Goal: Information Seeking & Learning: Learn about a topic

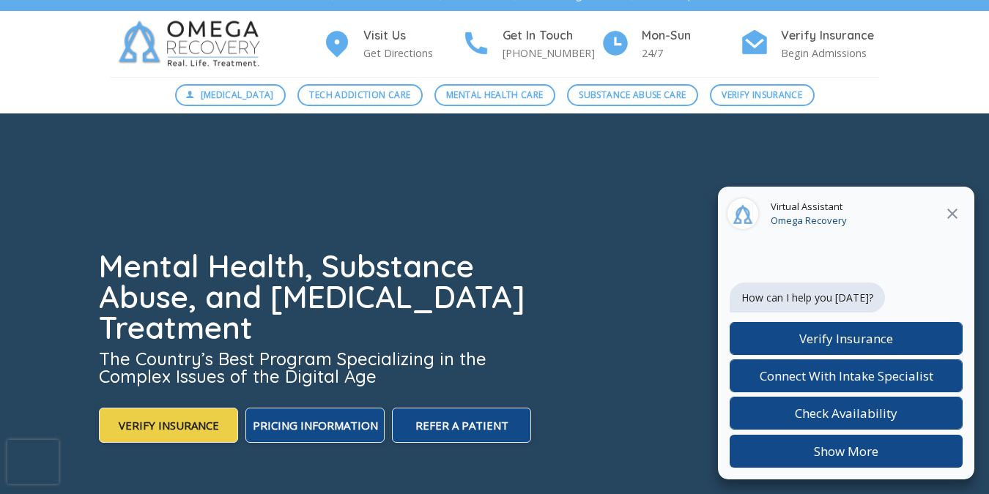
scroll to position [23, 0]
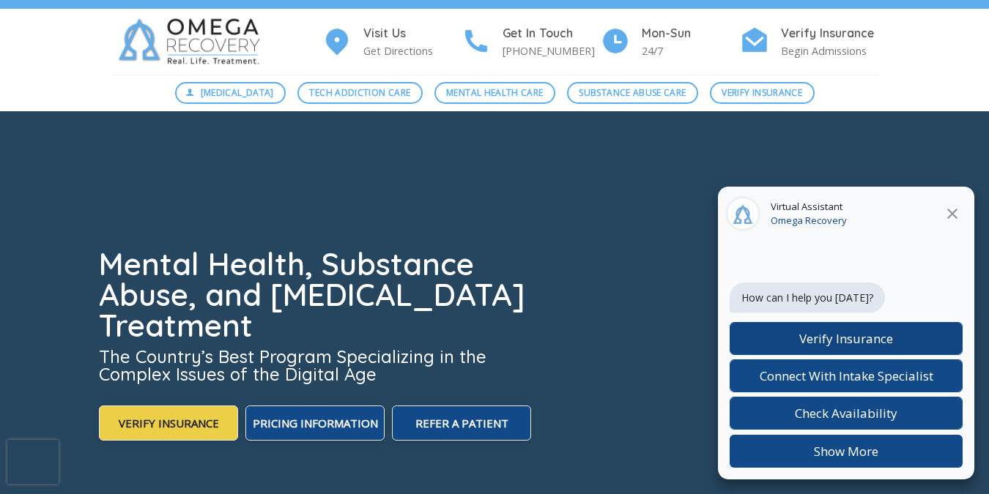
click at [844, 341] on span "Verify Insurance" at bounding box center [846, 338] width 94 height 17
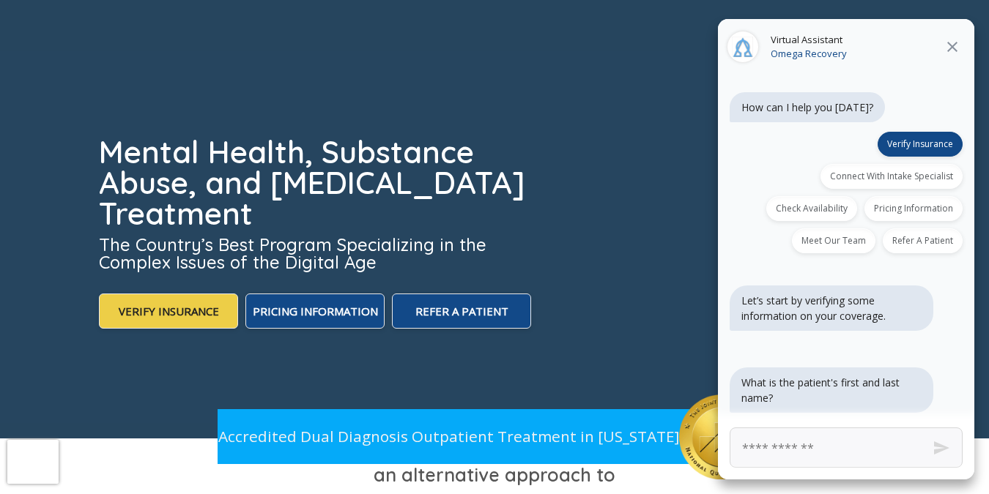
scroll to position [138, 0]
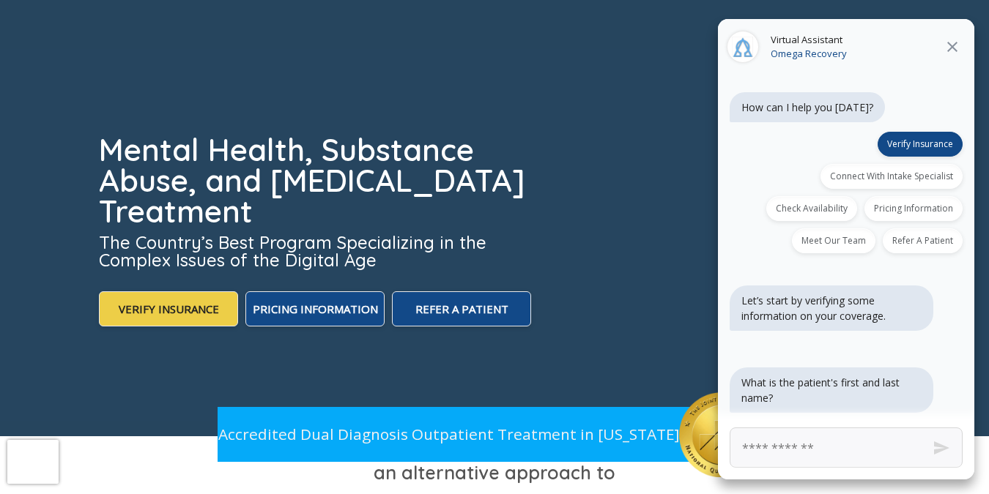
click at [953, 48] on icon at bounding box center [952, 47] width 10 height 10
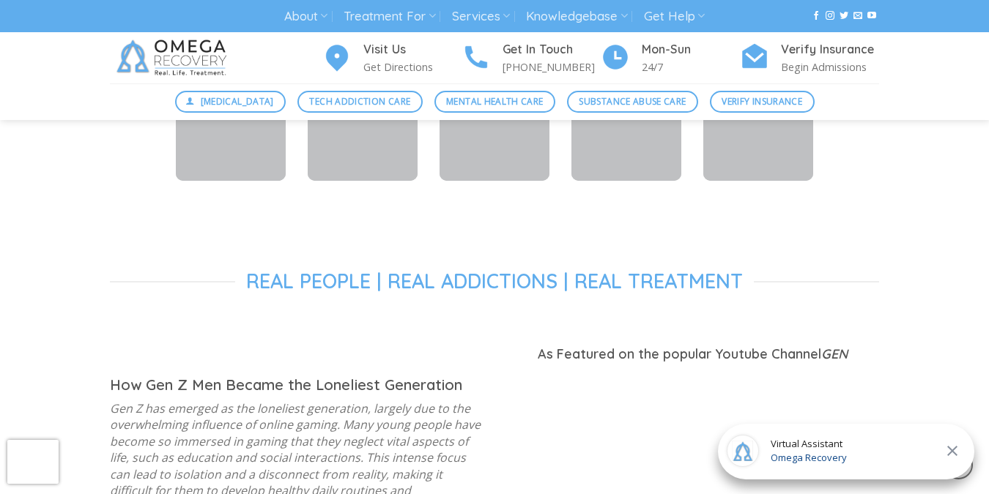
scroll to position [959, 0]
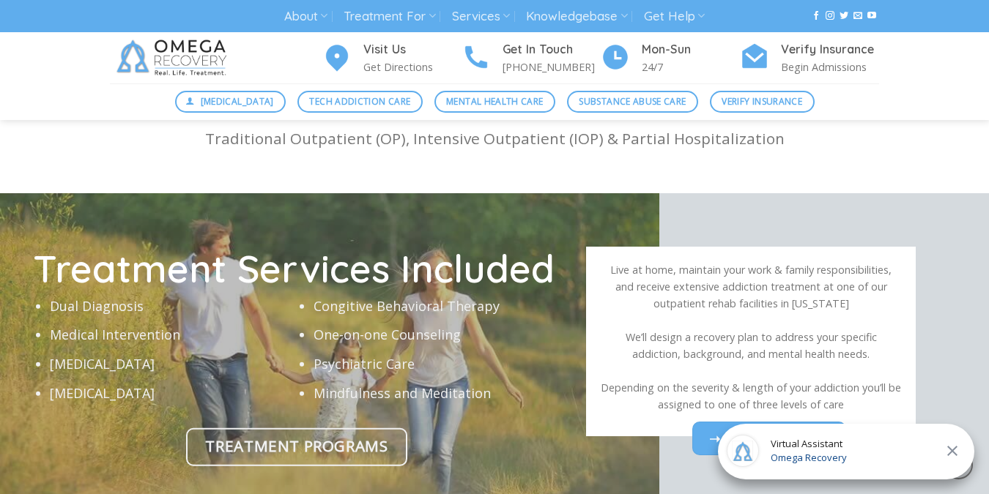
scroll to position [4262, 0]
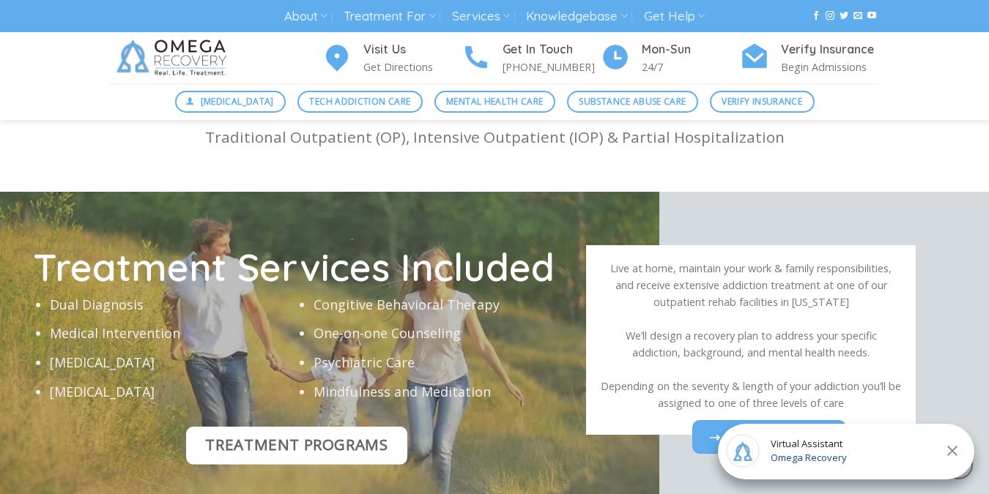
click at [283, 433] on span "Treatment Programs" at bounding box center [296, 445] width 182 height 24
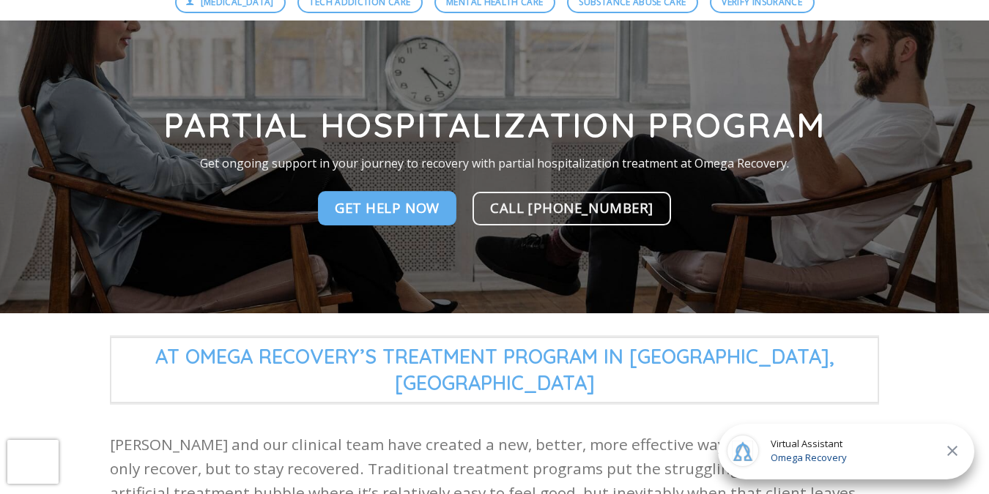
scroll to position [129, 0]
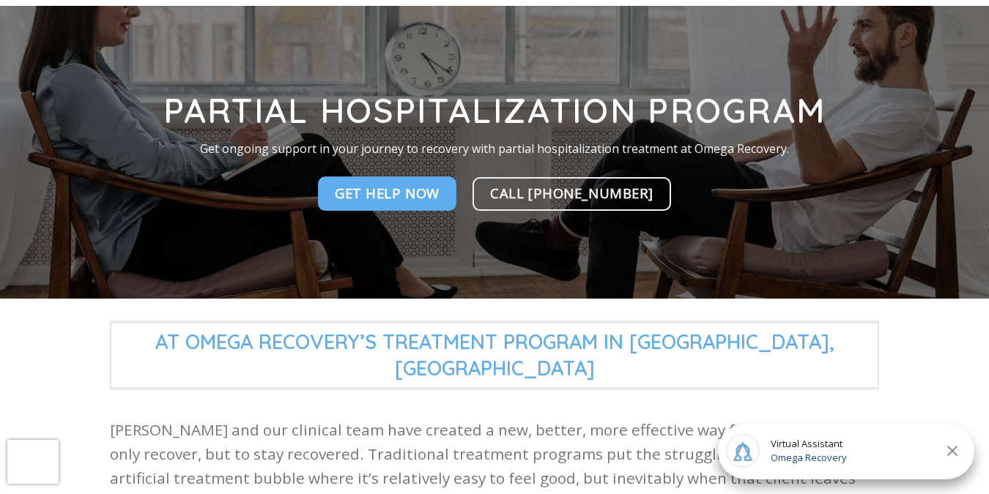
click at [952, 454] on icon at bounding box center [952, 451] width 18 height 18
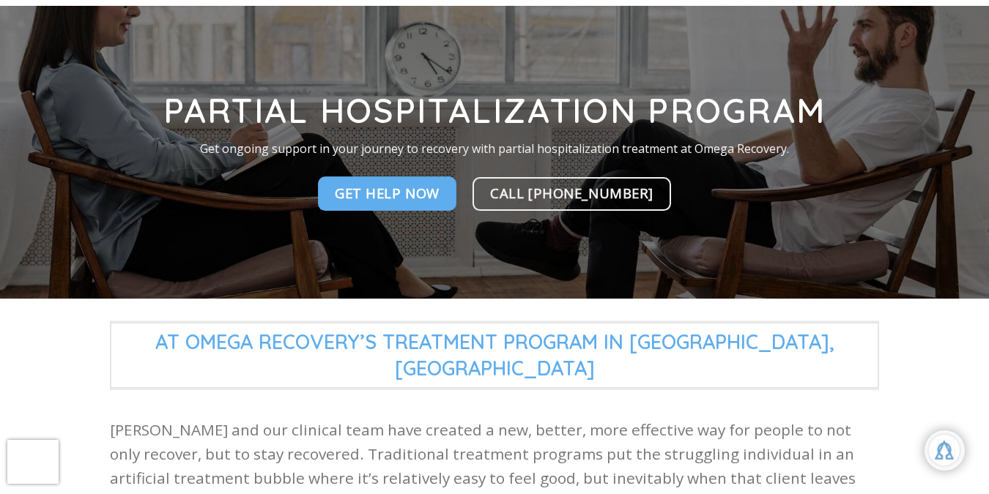
scroll to position [297, 0]
click at [633, 450] on p "Dr. Kardaras and our clinical team have created a new, better, more effective w…" at bounding box center [494, 466] width 769 height 97
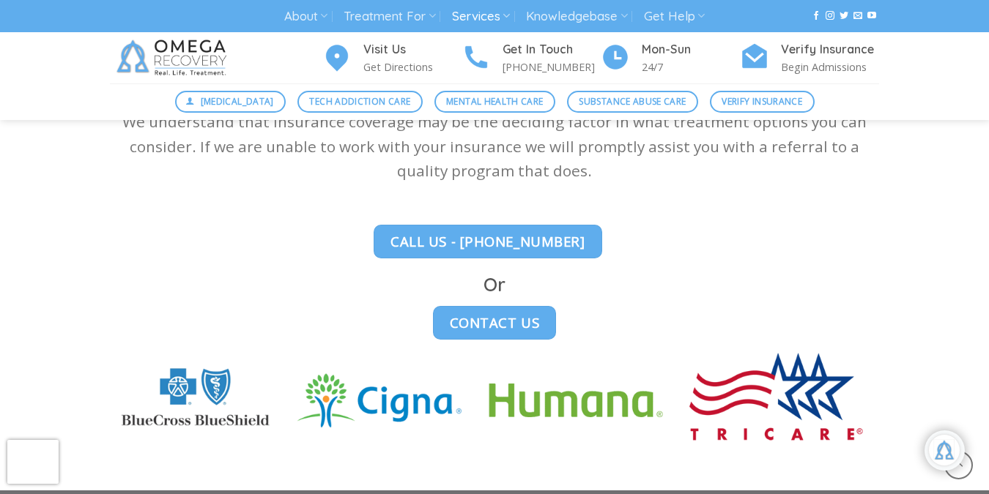
scroll to position [3728, 0]
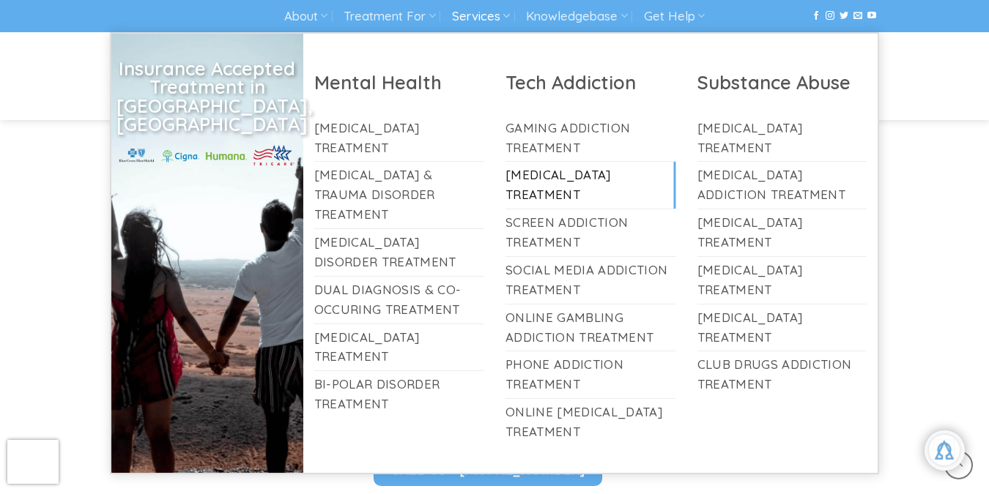
click at [532, 176] on link "[MEDICAL_DATA] Treatment" at bounding box center [590, 185] width 170 height 47
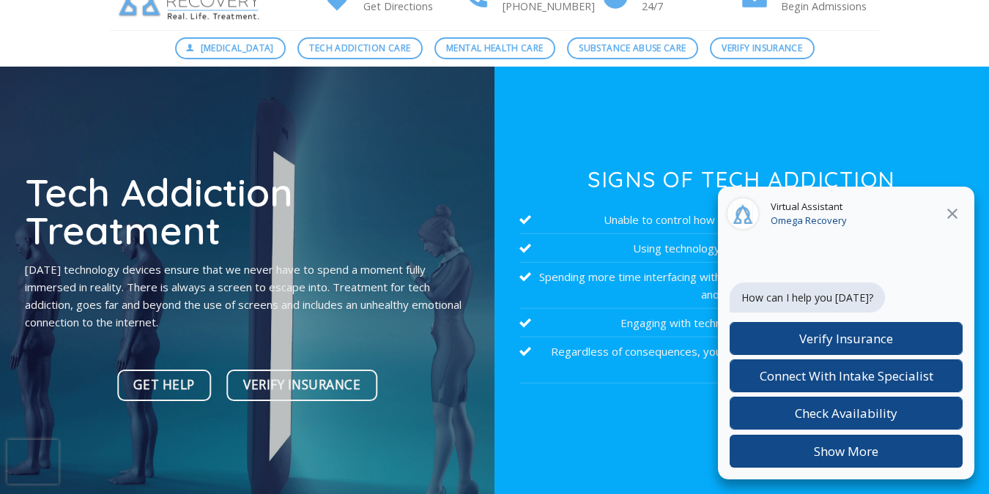
scroll to position [76, 0]
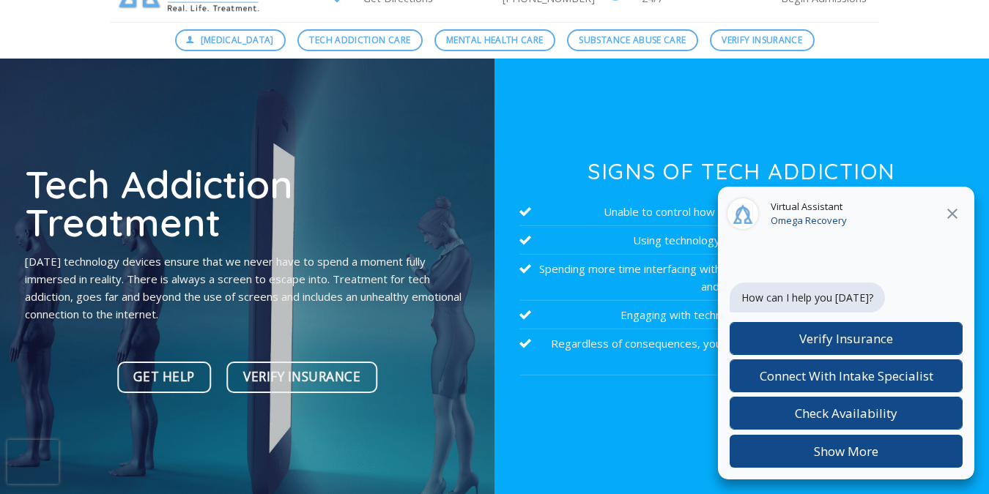
click at [948, 215] on icon at bounding box center [952, 214] width 18 height 18
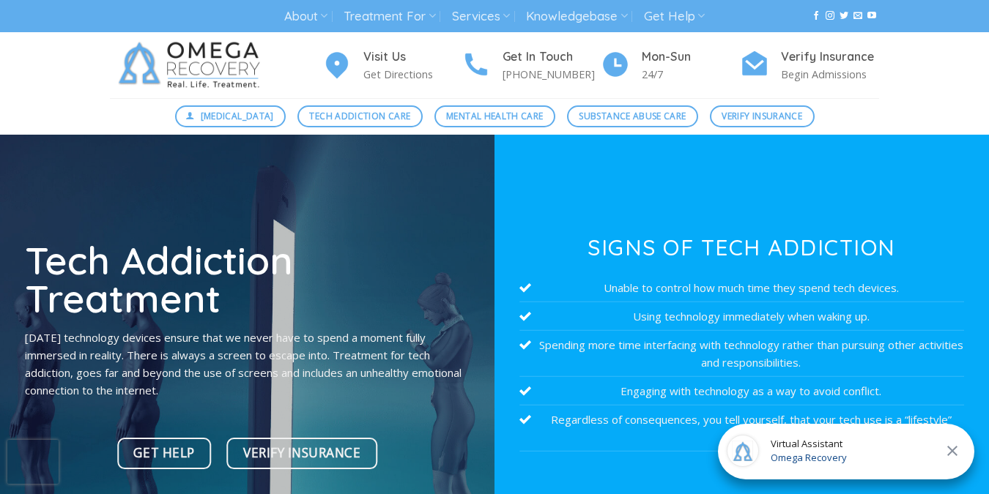
scroll to position [0, 0]
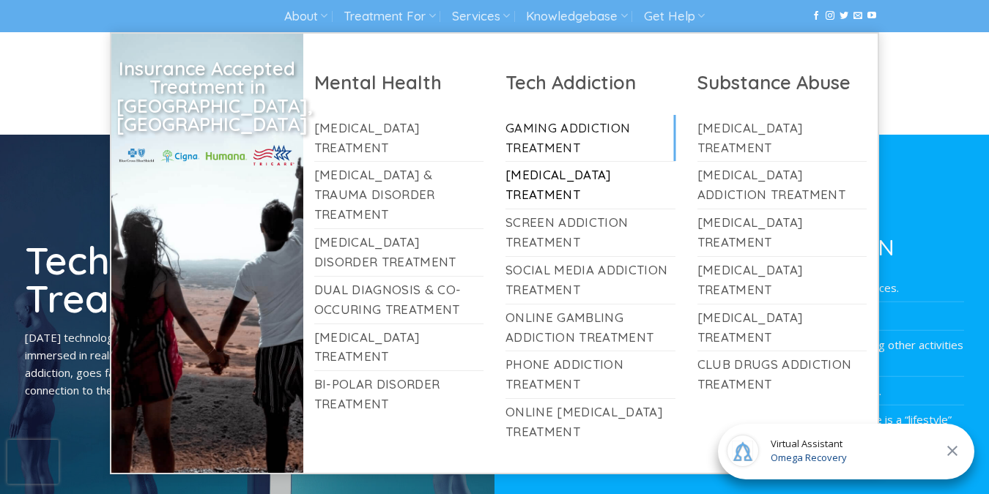
click at [540, 130] on link "Gaming Addiction Treatment" at bounding box center [590, 138] width 170 height 47
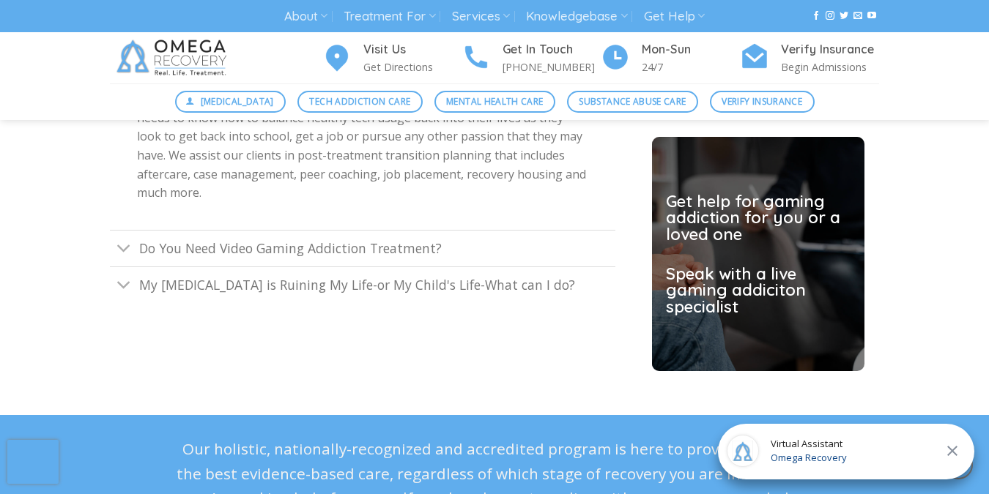
scroll to position [4118, 0]
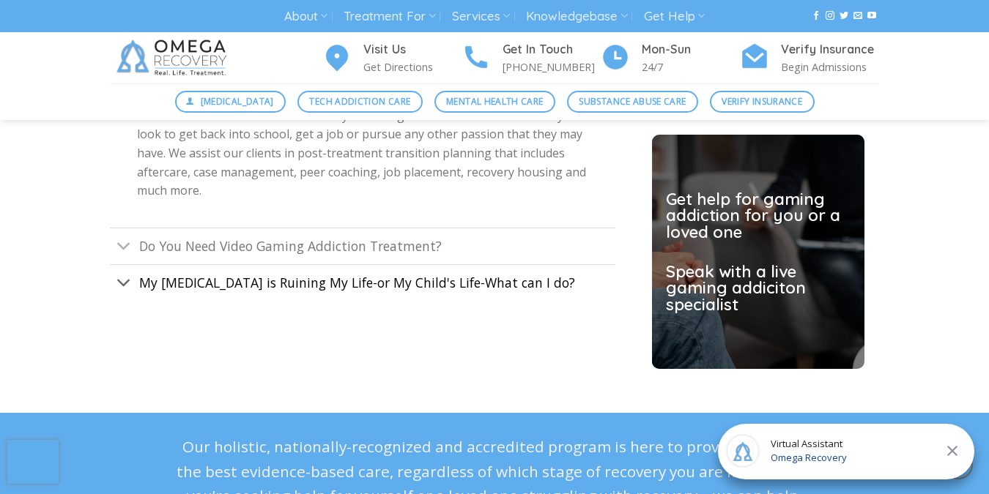
click at [476, 282] on span "My [MEDICAL_DATA] is Ruining My Life-or My Child's Life-What can I do?" at bounding box center [357, 283] width 436 height 18
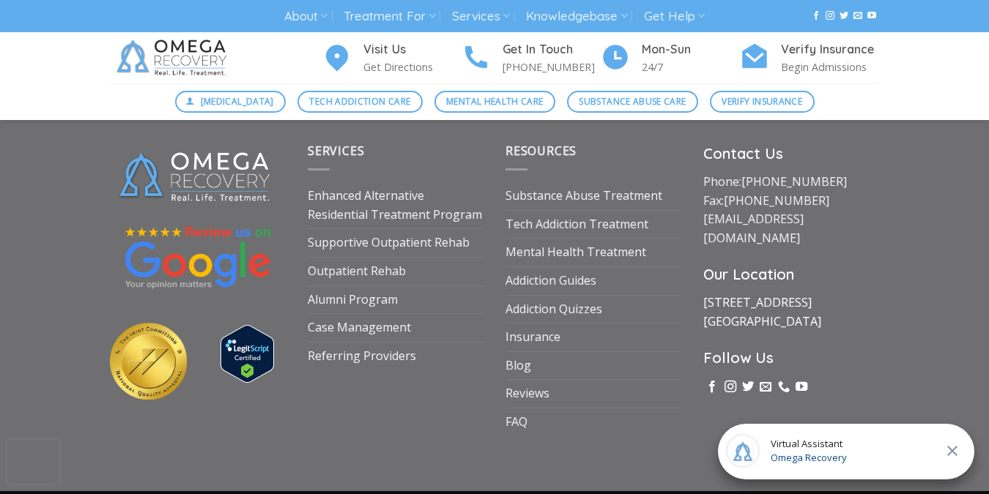
scroll to position [5527, 0]
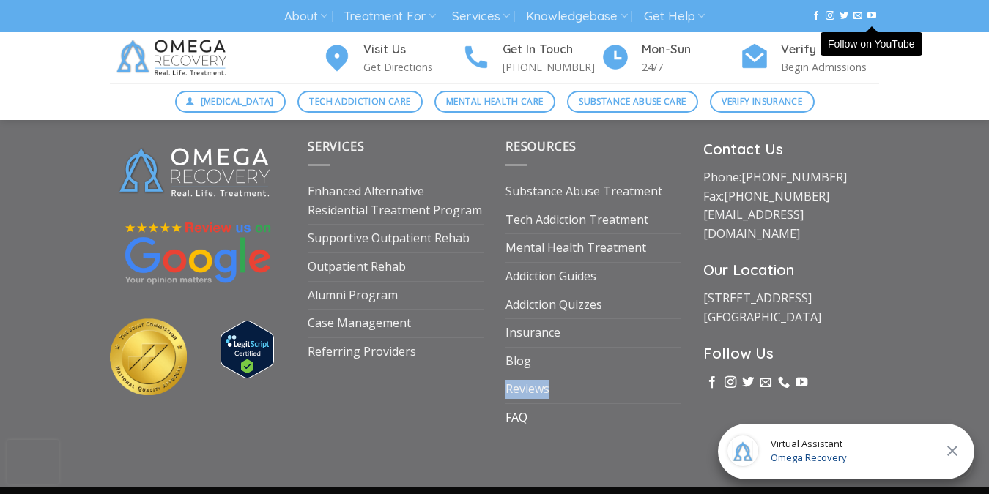
click at [516, 423] on link "FAQ" at bounding box center [516, 418] width 22 height 28
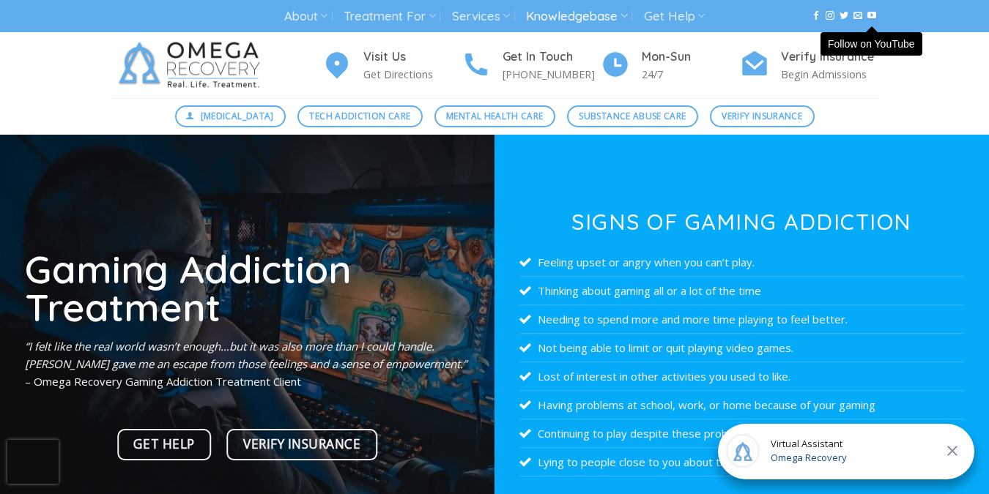
scroll to position [0, 0]
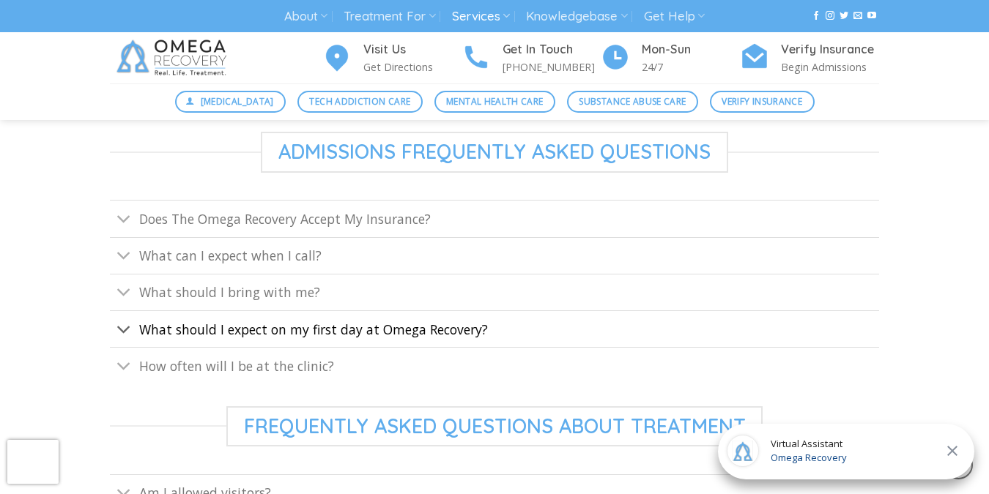
scroll to position [558, 0]
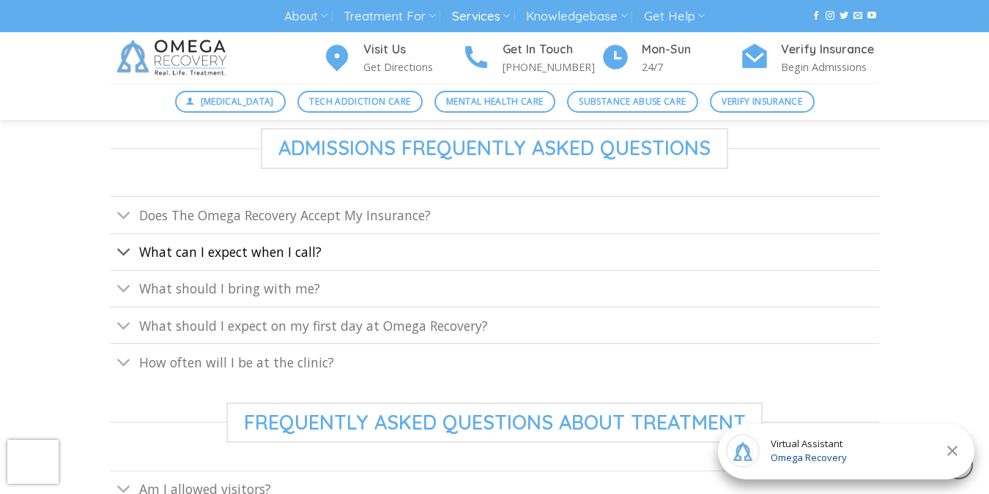
click at [226, 253] on span "What can I expect when I call?" at bounding box center [230, 252] width 182 height 18
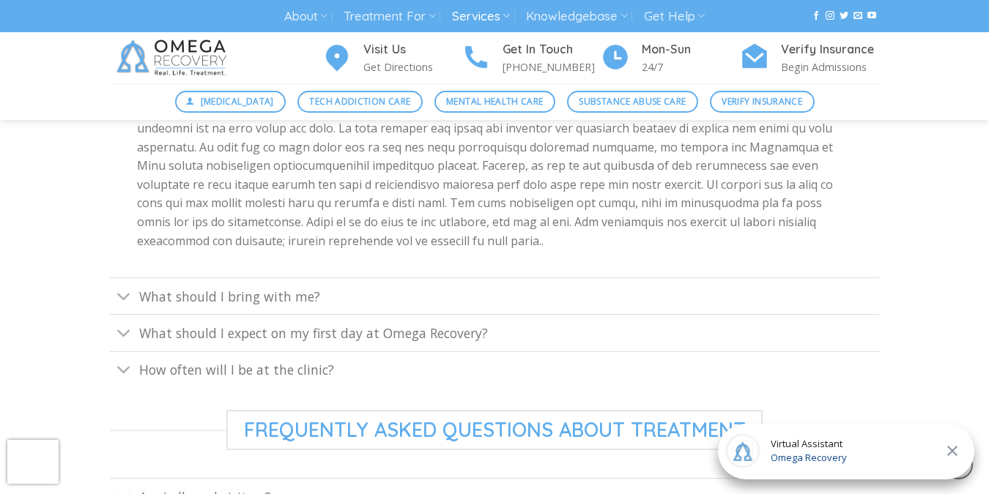
scroll to position [761, 0]
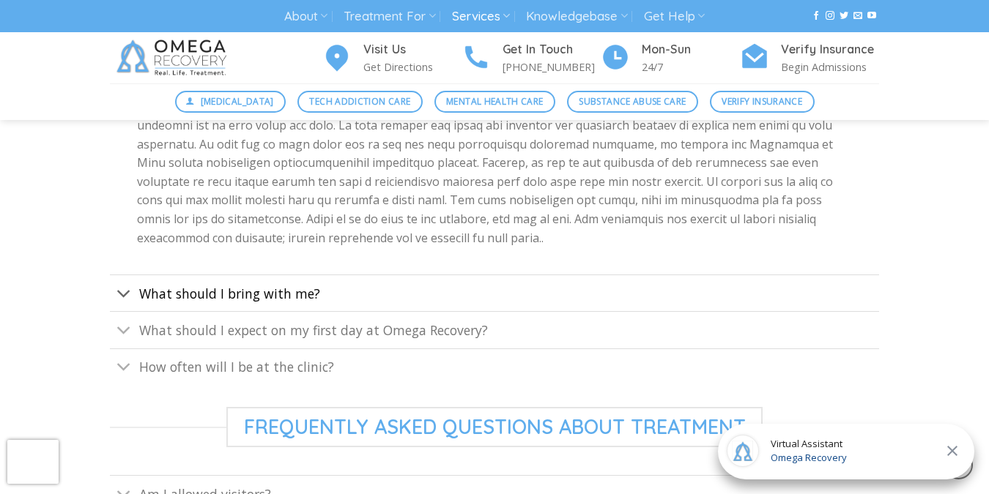
click at [174, 285] on span "What should I bring with me?" at bounding box center [229, 294] width 181 height 18
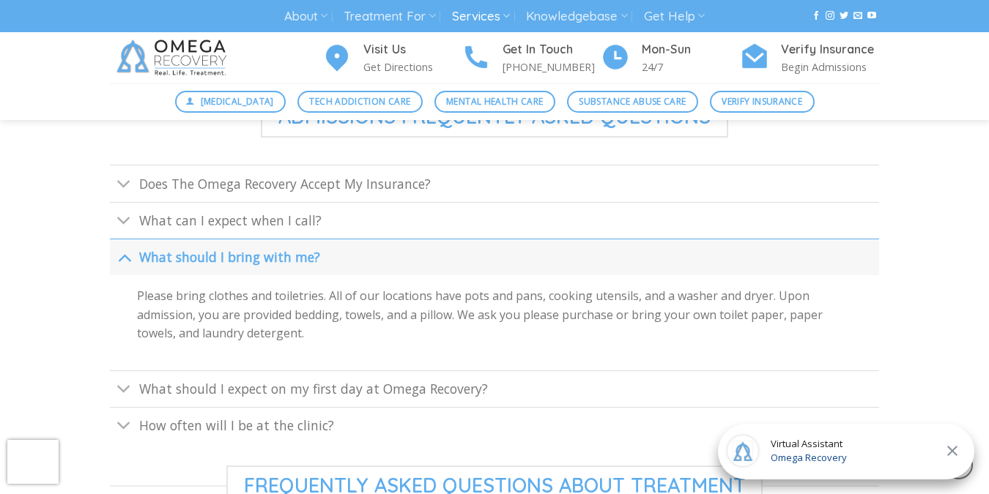
scroll to position [592, 0]
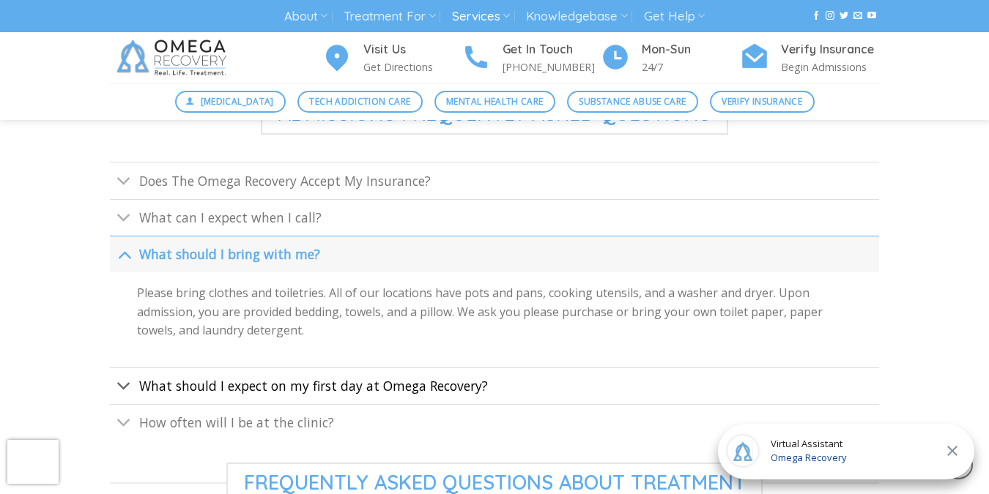
click at [279, 378] on span "What should I expect on my first day at Omega Recovery?" at bounding box center [313, 386] width 349 height 18
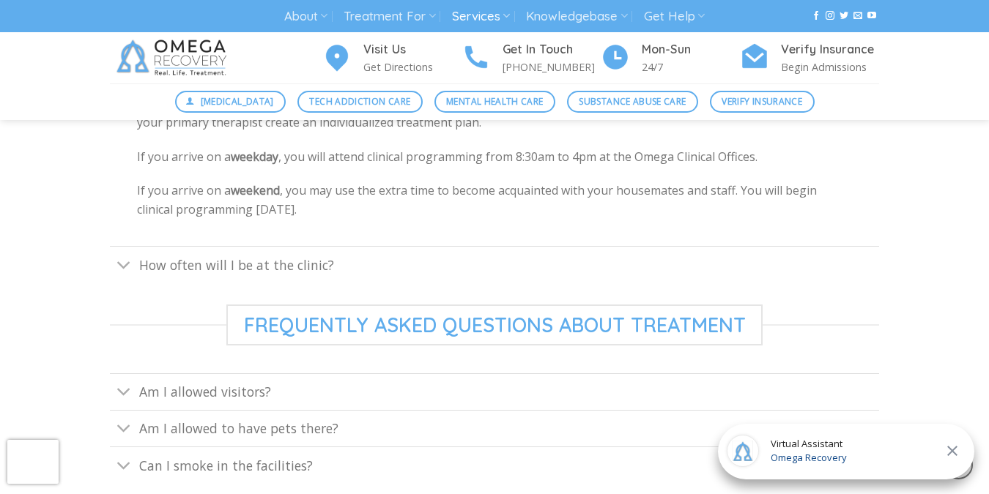
scroll to position [855, 0]
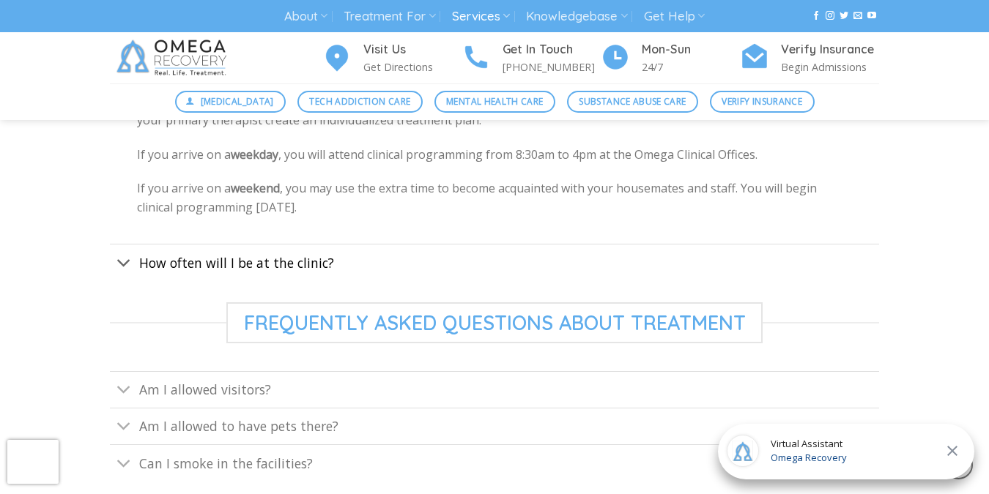
click at [316, 260] on span "How often will I be at the clinic?" at bounding box center [236, 263] width 195 height 18
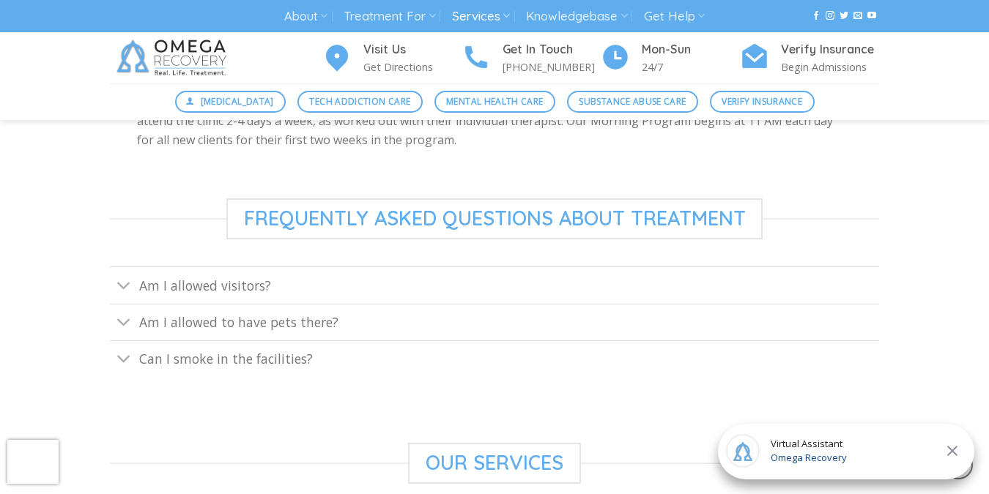
scroll to position [893, 0]
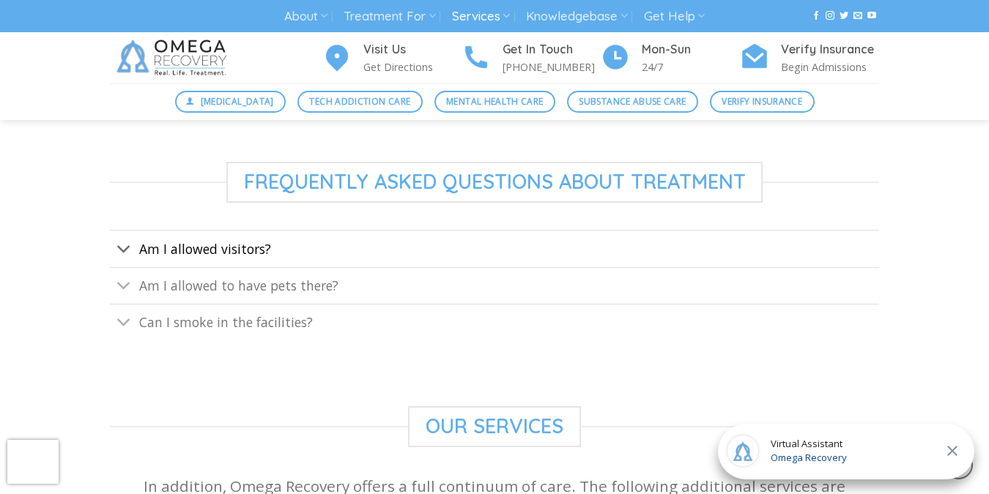
click at [259, 250] on span "Am I allowed visitors?" at bounding box center [205, 249] width 132 height 18
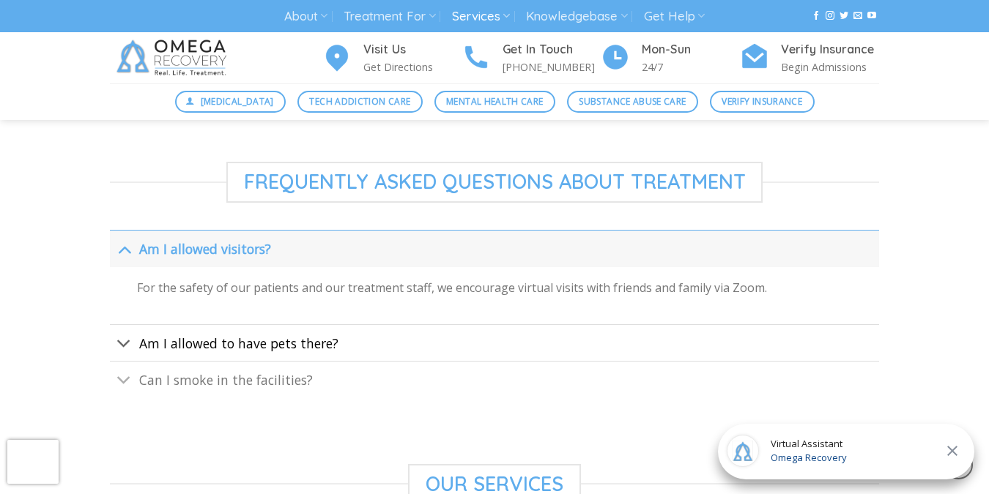
click at [296, 345] on span "Am I allowed to have pets there?" at bounding box center [238, 344] width 199 height 18
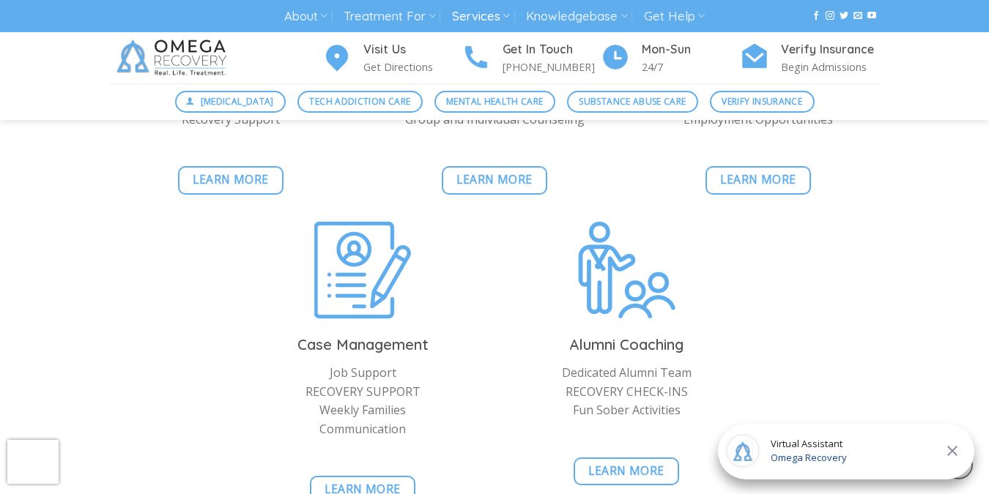
scroll to position [1596, 0]
